Goal: Information Seeking & Learning: Learn about a topic

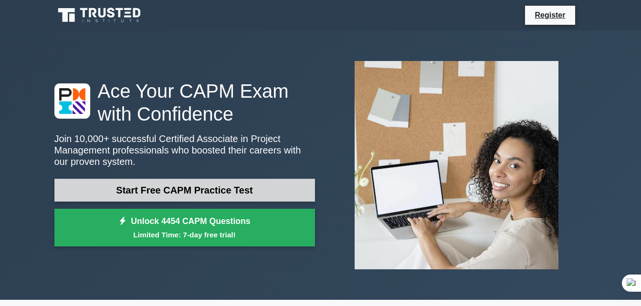
click at [273, 186] on link "Start Free CAPM Practice Test" at bounding box center [184, 190] width 261 height 23
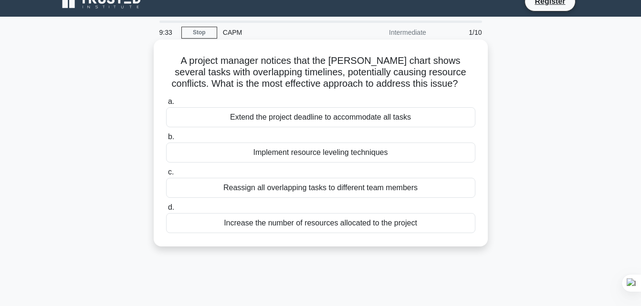
scroll to position [12, 0]
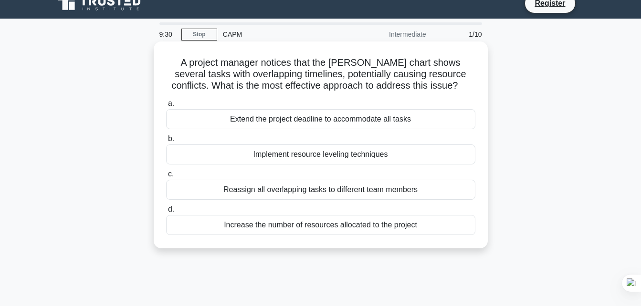
click at [424, 222] on div "Increase the number of resources allocated to the project" at bounding box center [320, 225] width 309 height 20
click at [166, 213] on input "d. Increase the number of resources allocated to the project" at bounding box center [166, 210] width 0 height 6
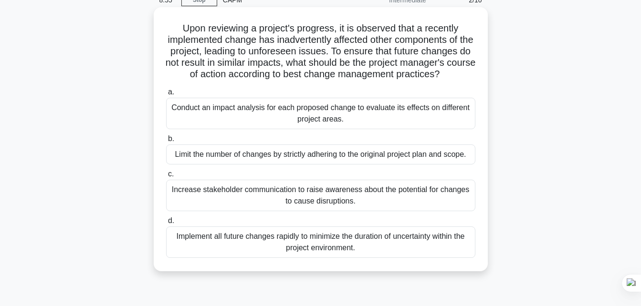
scroll to position [47, 0]
click at [436, 202] on div "Increase stakeholder communication to raise awareness about the potential for c…" at bounding box center [320, 194] width 309 height 31
click at [166, 177] on input "c. Increase stakeholder communication to raise awareness about the potential fo…" at bounding box center [166, 174] width 0 height 6
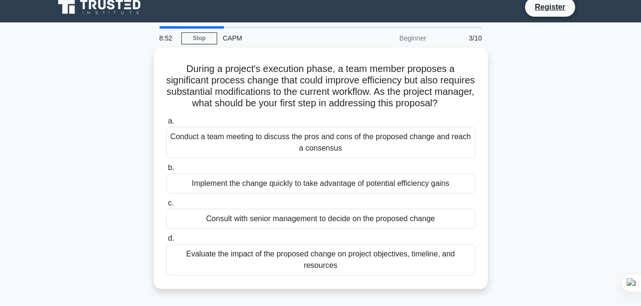
scroll to position [0, 0]
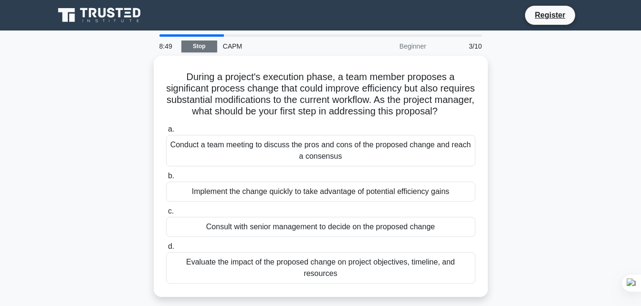
click at [199, 52] on link "Stop" at bounding box center [199, 47] width 36 height 12
